Goal: Task Accomplishment & Management: Manage account settings

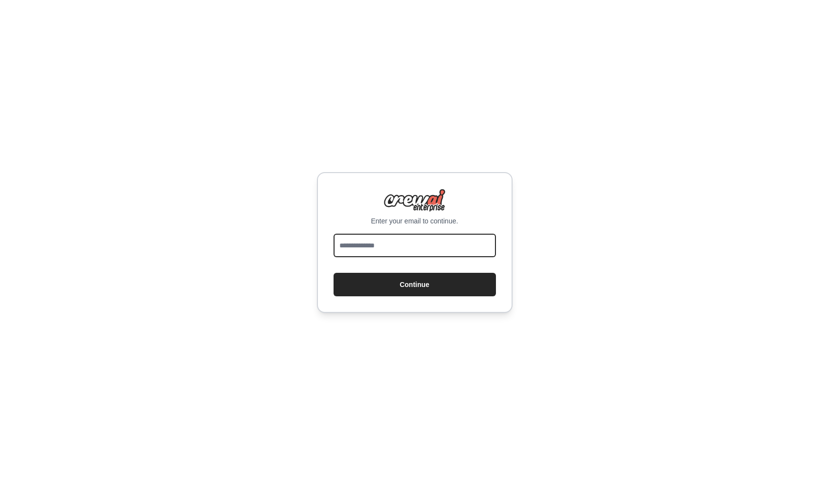
click at [412, 244] on input "email" at bounding box center [415, 245] width 162 height 23
type input "**********"
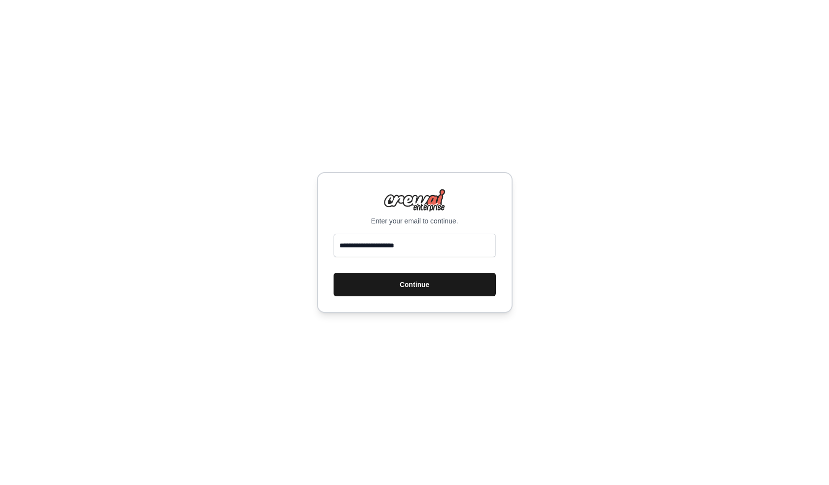
click at [438, 288] on button "Continue" at bounding box center [415, 284] width 162 height 23
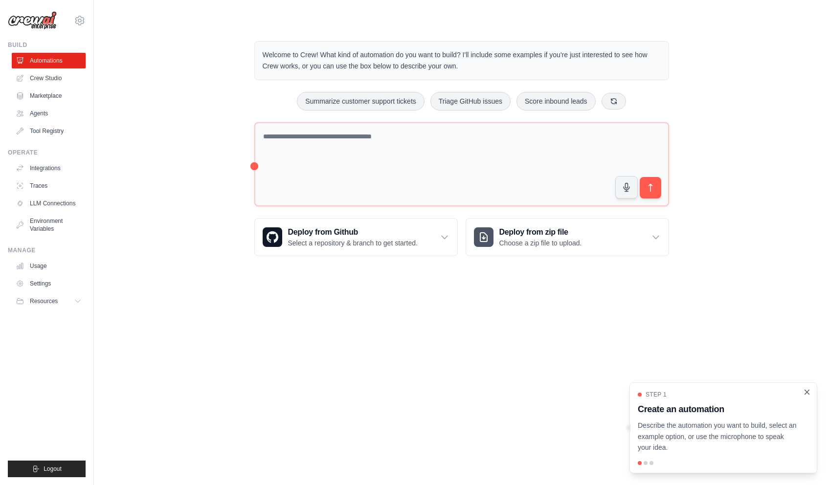
click at [808, 389] on icon "Close walkthrough" at bounding box center [807, 392] width 9 height 9
